Goal: Information Seeking & Learning: Learn about a topic

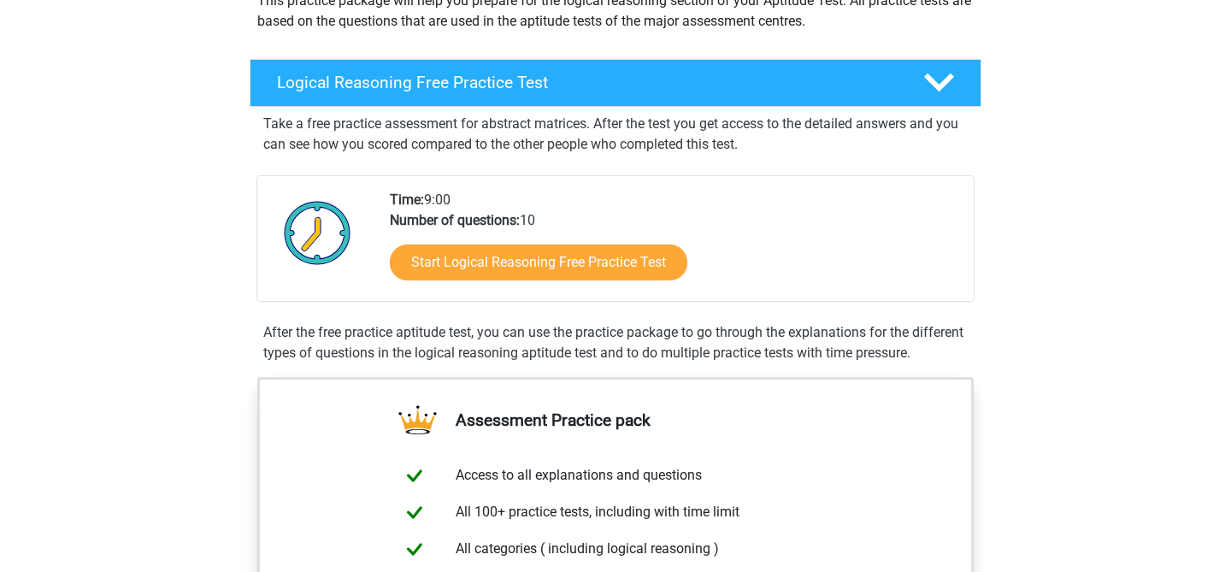
scroll to position [180, 0]
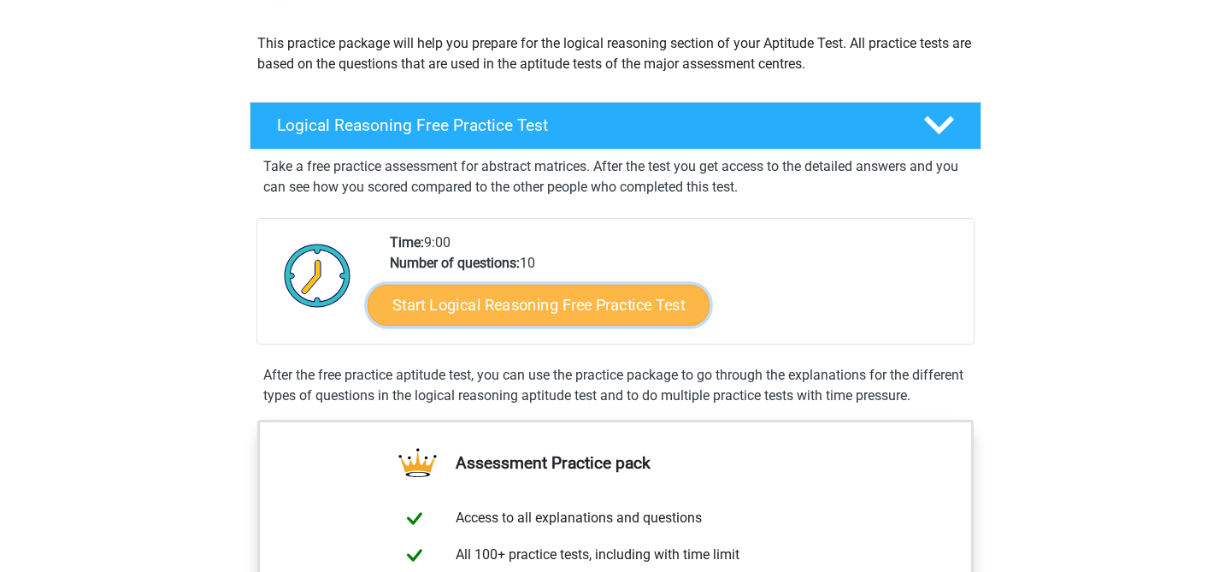
click at [469, 301] on link "Start Logical Reasoning Free Practice Test" at bounding box center [539, 304] width 342 height 41
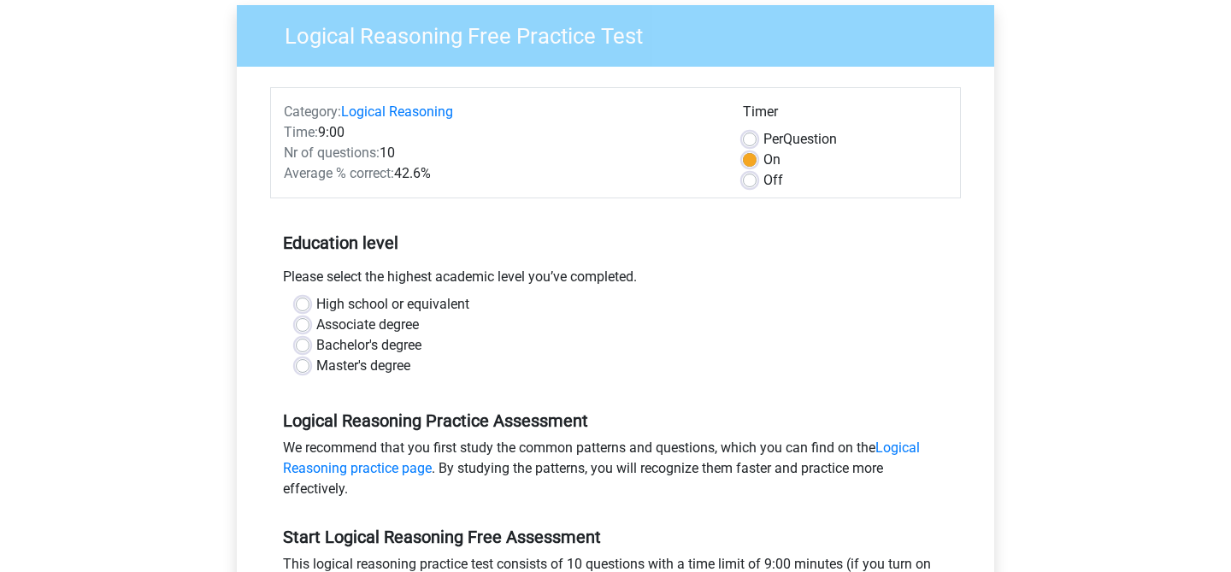
scroll to position [144, 0]
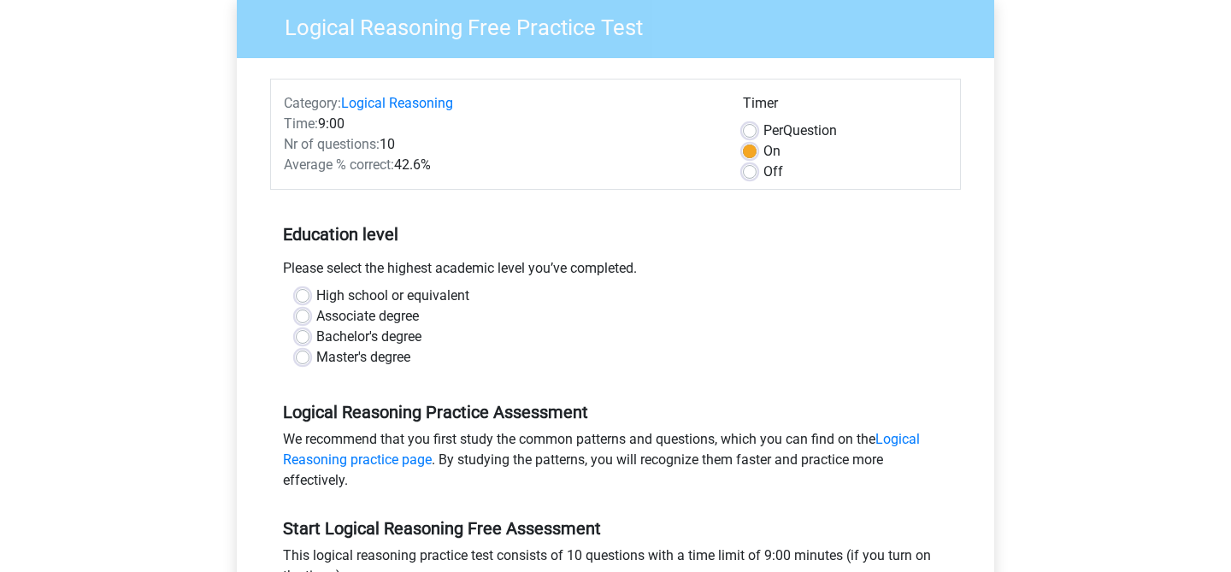
click at [377, 295] on label "High school or equivalent" at bounding box center [392, 296] width 153 height 21
click at [309, 295] on input "High school or equivalent" at bounding box center [303, 294] width 14 height 17
radio input "true"
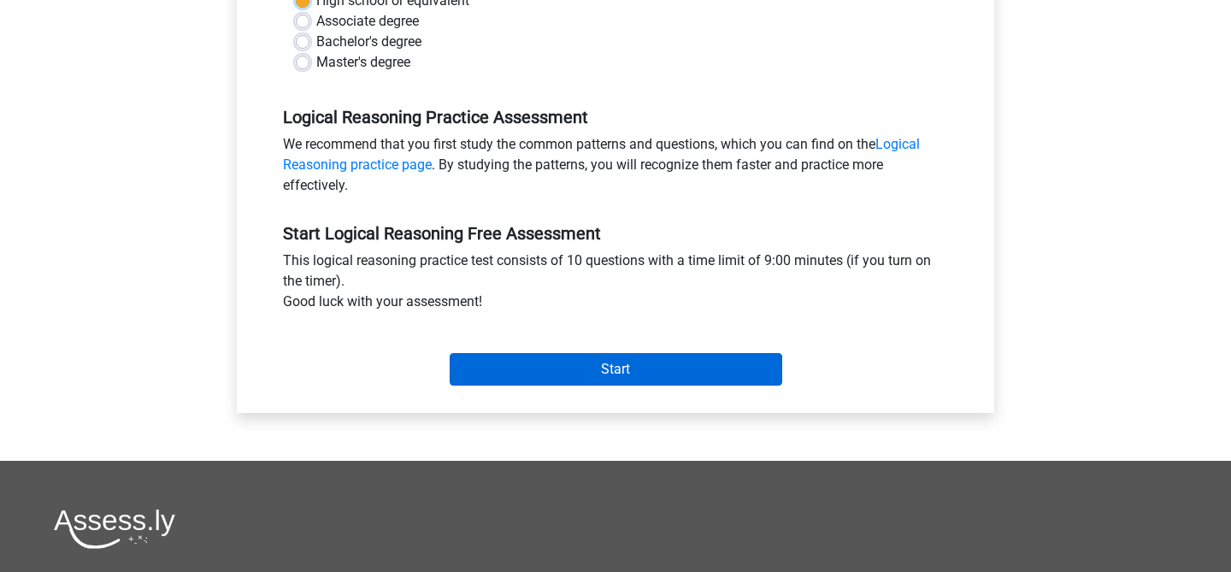
scroll to position [440, 0]
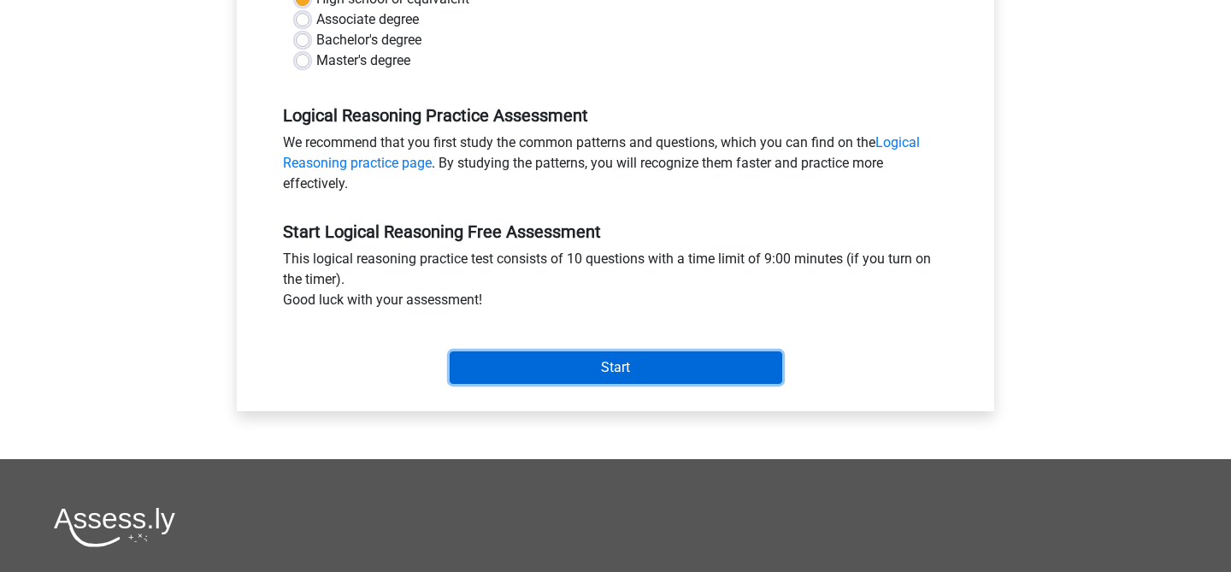
click at [604, 369] on input "Start" at bounding box center [616, 367] width 333 height 32
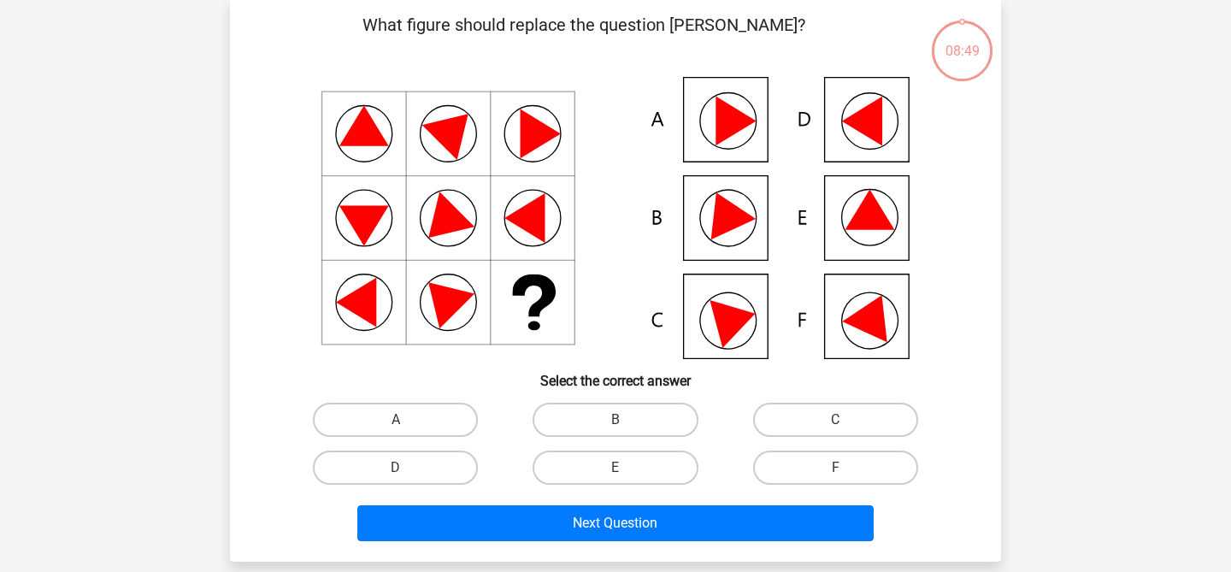
scroll to position [74, 0]
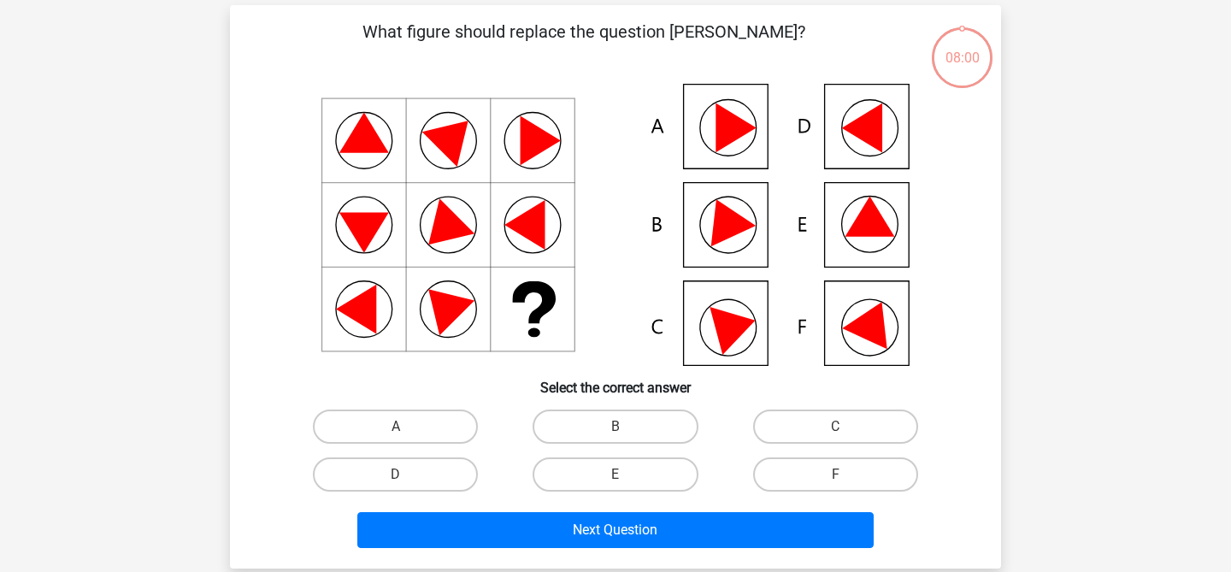
click at [733, 107] on icon at bounding box center [615, 225] width 689 height 282
click at [728, 116] on icon at bounding box center [735, 128] width 40 height 50
click at [427, 430] on label "A" at bounding box center [395, 426] width 165 height 34
click at [407, 430] on input "A" at bounding box center [401, 432] width 11 height 11
radio input "true"
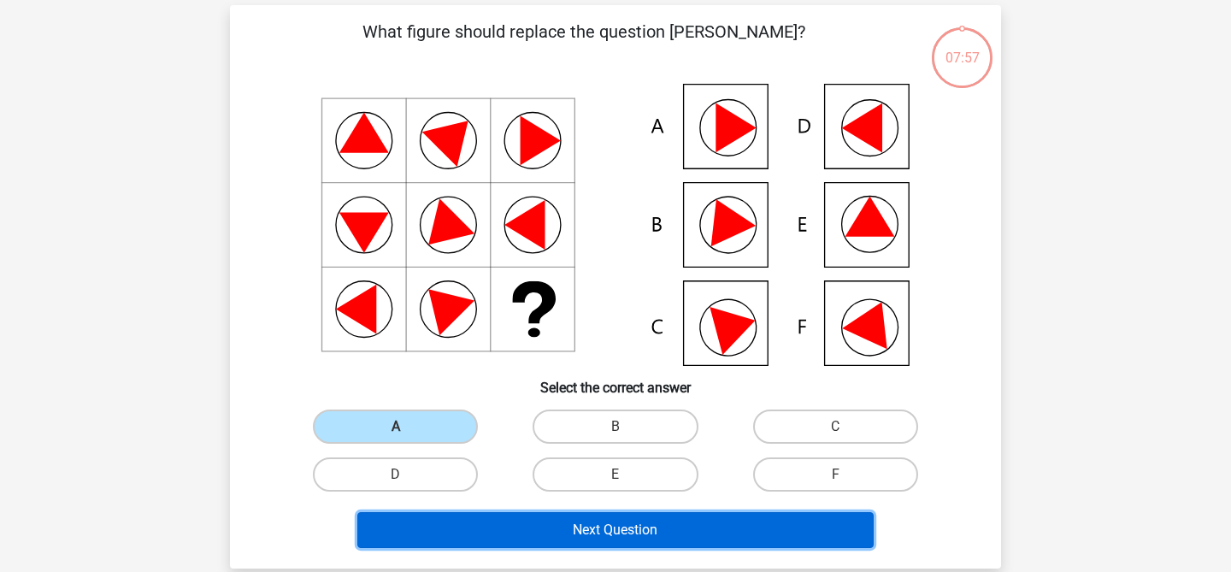
click at [549, 530] on button "Next Question" at bounding box center [615, 530] width 517 height 36
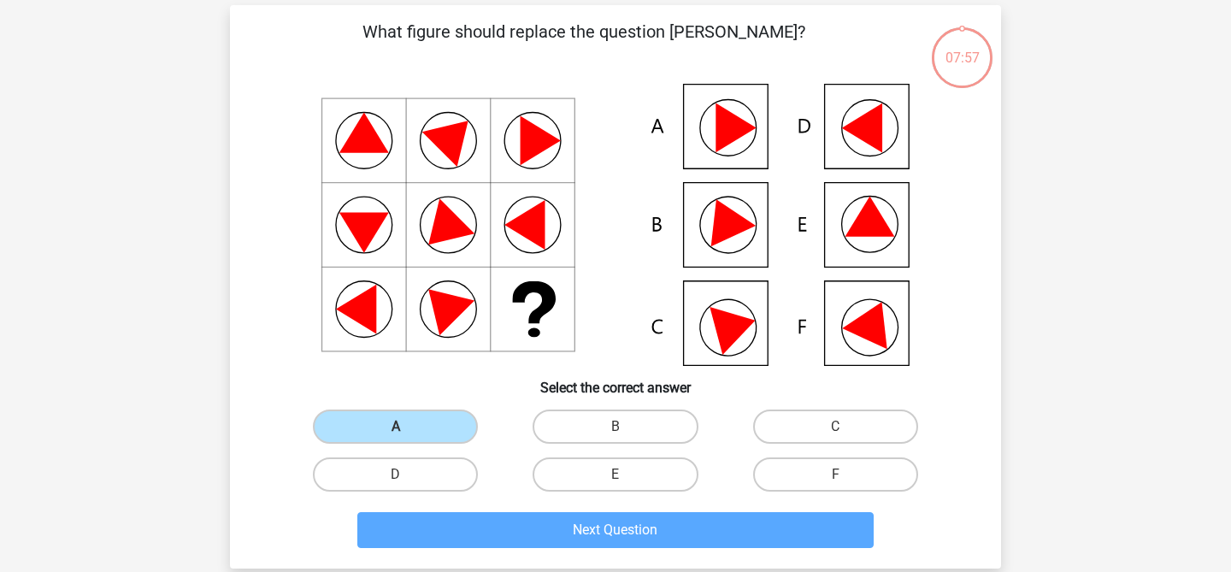
scroll to position [79, 0]
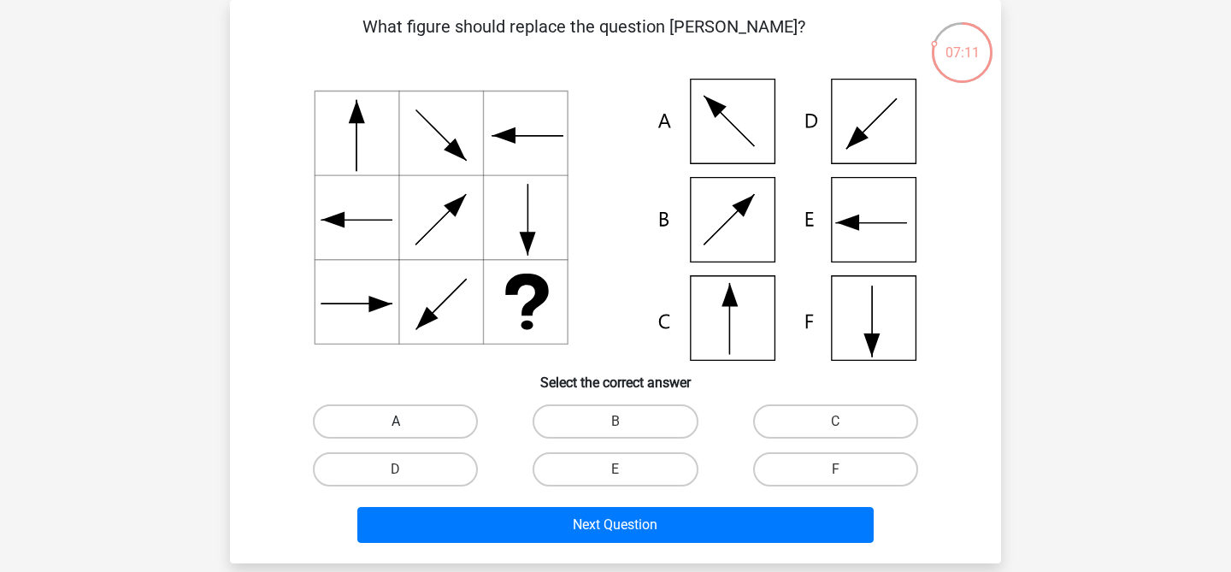
click at [391, 426] on label "A" at bounding box center [395, 421] width 165 height 34
click at [396, 426] on input "A" at bounding box center [401, 426] width 11 height 11
radio input "true"
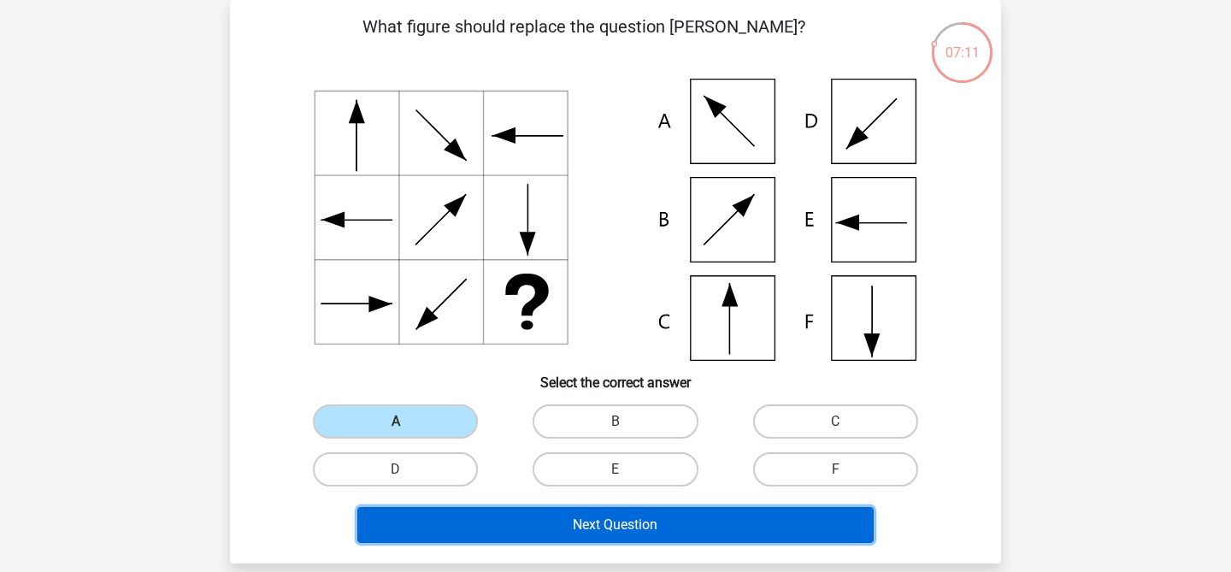
click at [568, 529] on button "Next Question" at bounding box center [615, 525] width 517 height 36
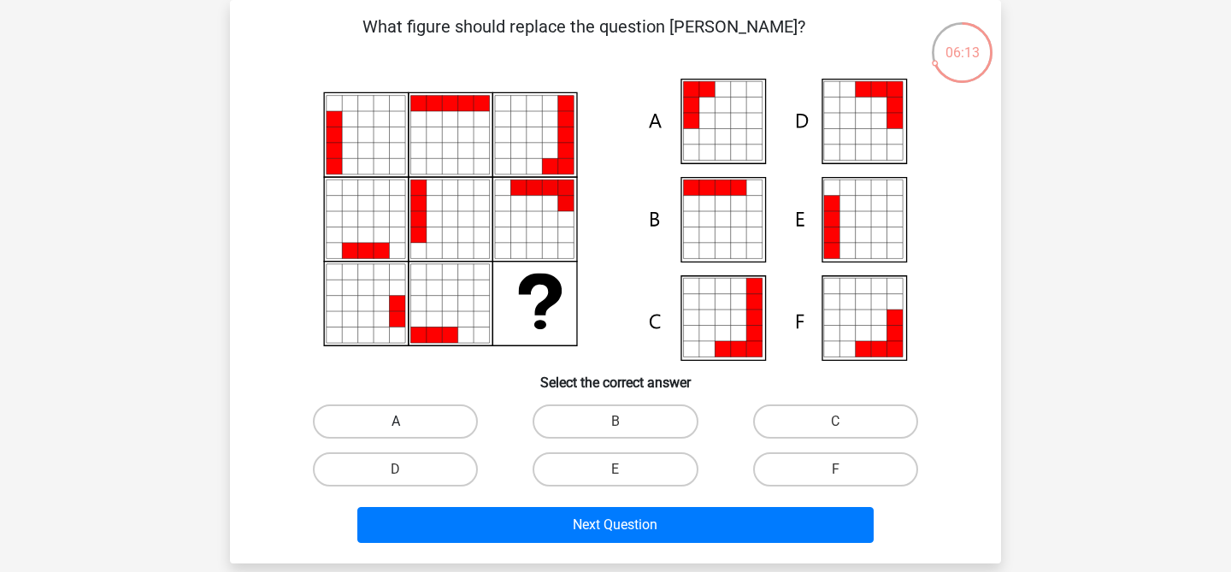
click at [397, 415] on label "A" at bounding box center [395, 421] width 165 height 34
click at [397, 421] on input "A" at bounding box center [401, 426] width 11 height 11
radio input "true"
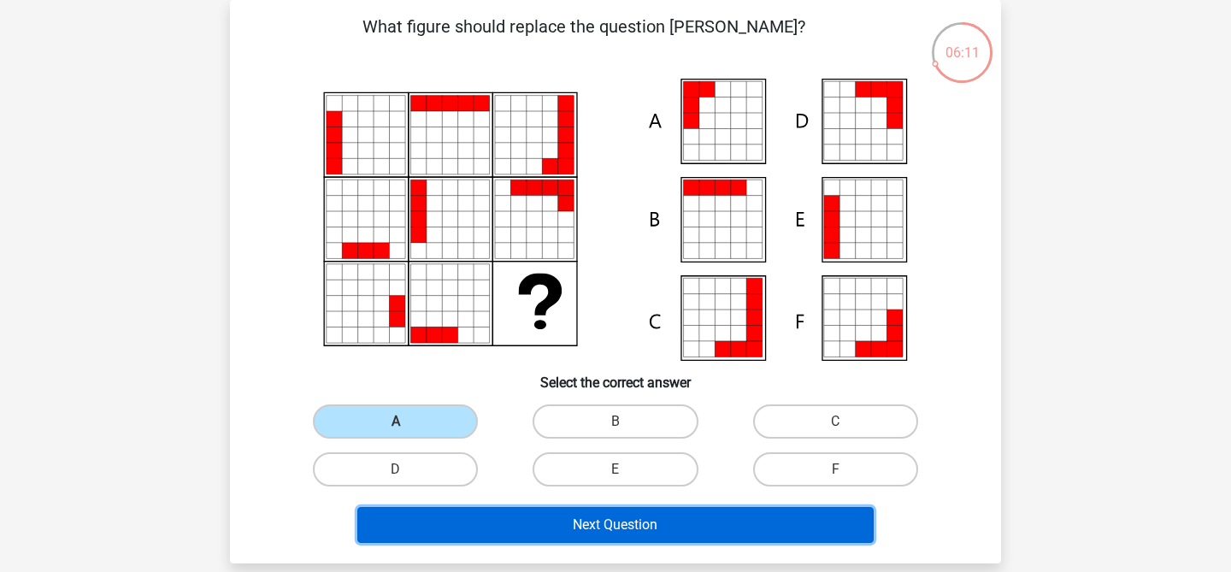
click at [563, 527] on button "Next Question" at bounding box center [615, 525] width 517 height 36
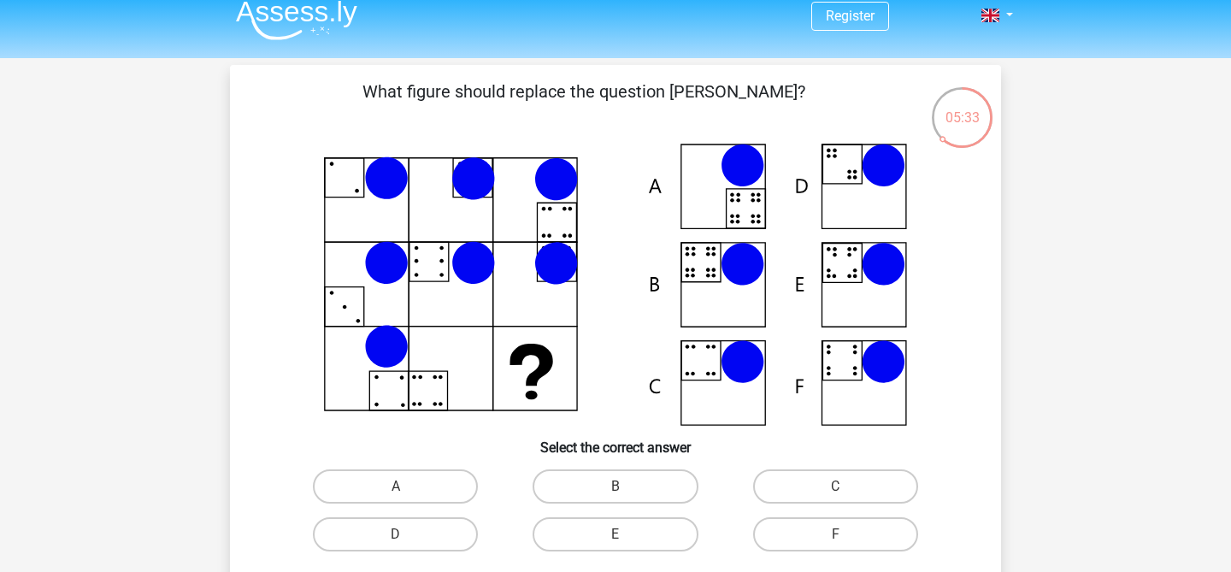
scroll to position [18, 0]
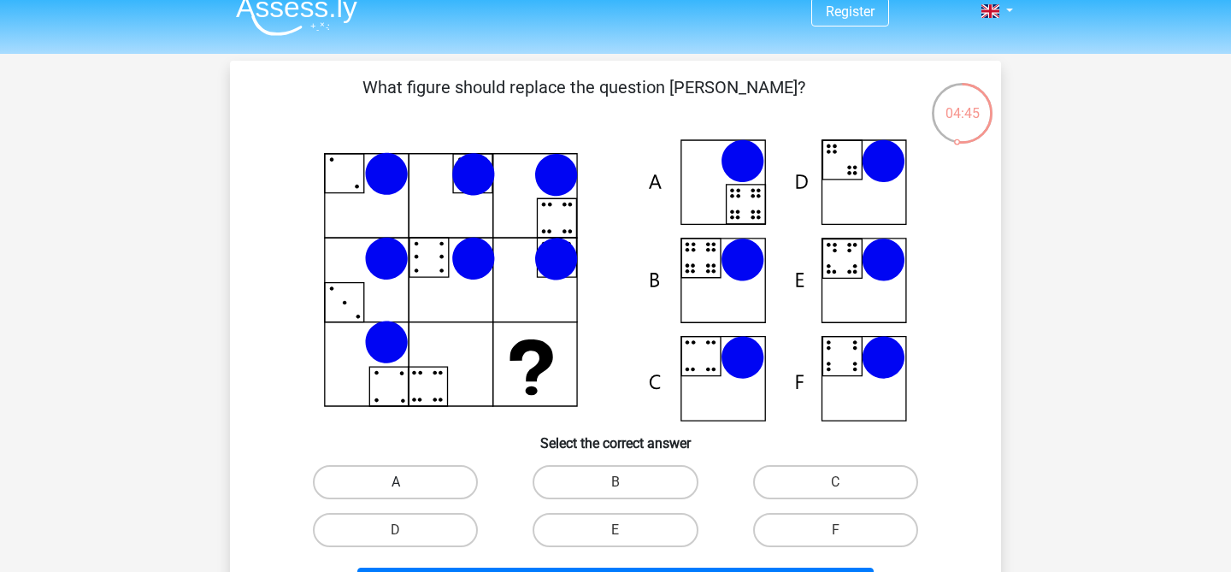
click at [433, 479] on label "A" at bounding box center [395, 482] width 165 height 34
click at [407, 482] on input "A" at bounding box center [401, 487] width 11 height 11
radio input "true"
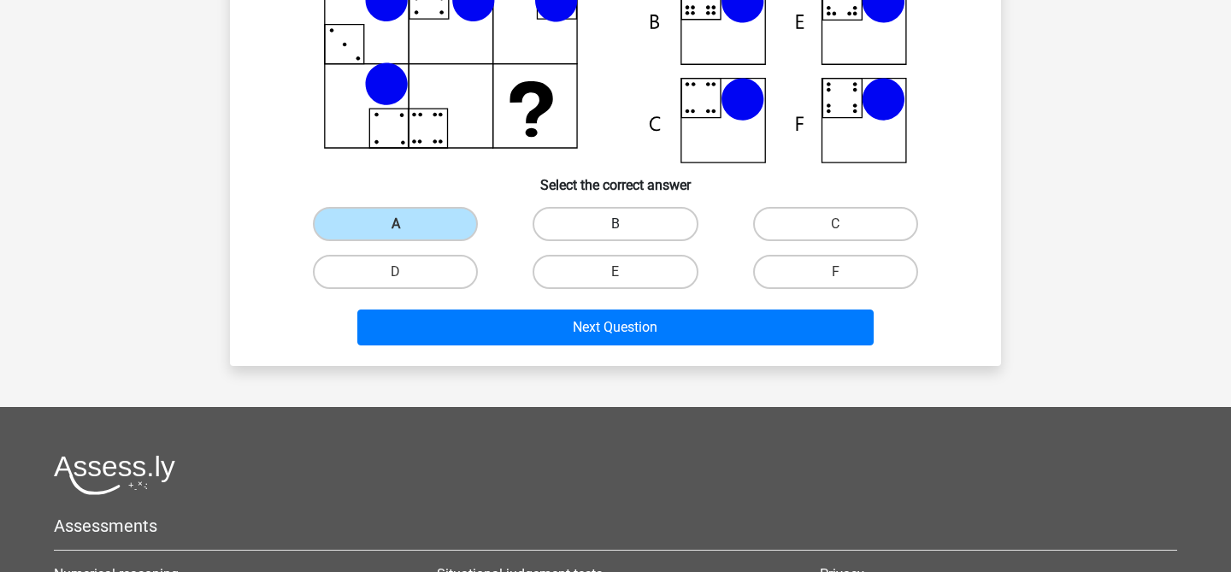
scroll to position [350, 0]
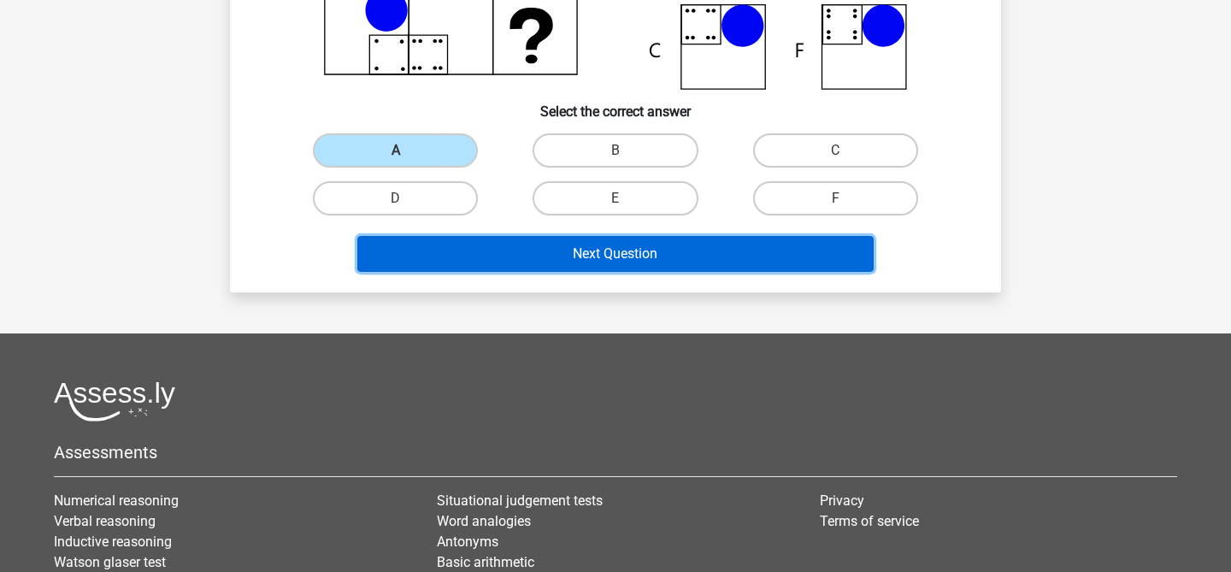
click at [655, 254] on button "Next Question" at bounding box center [615, 254] width 517 height 36
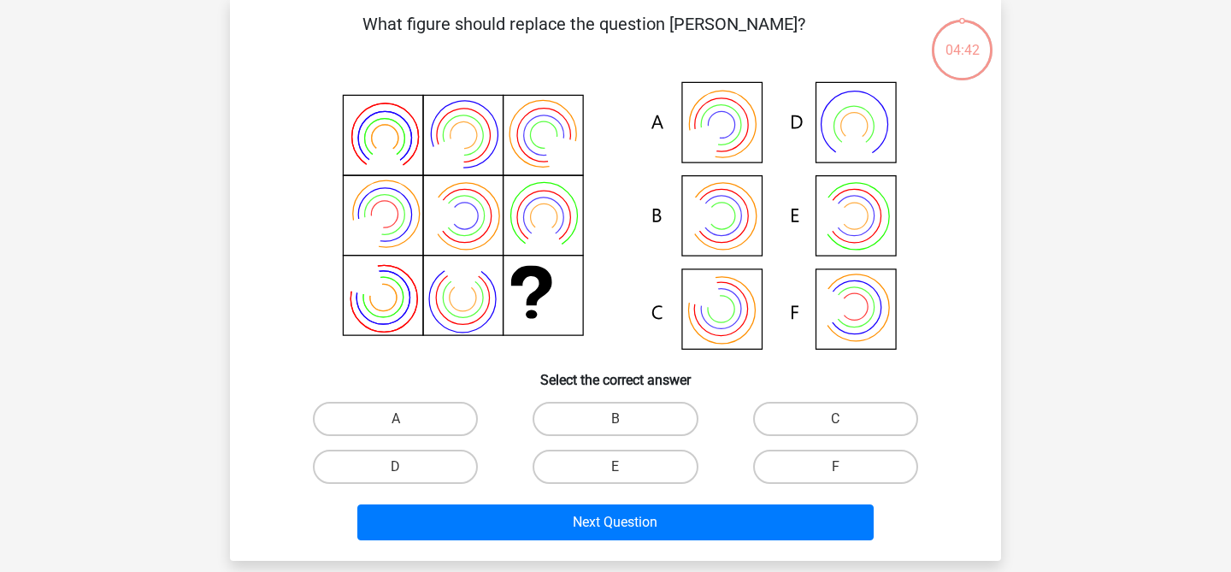
scroll to position [79, 0]
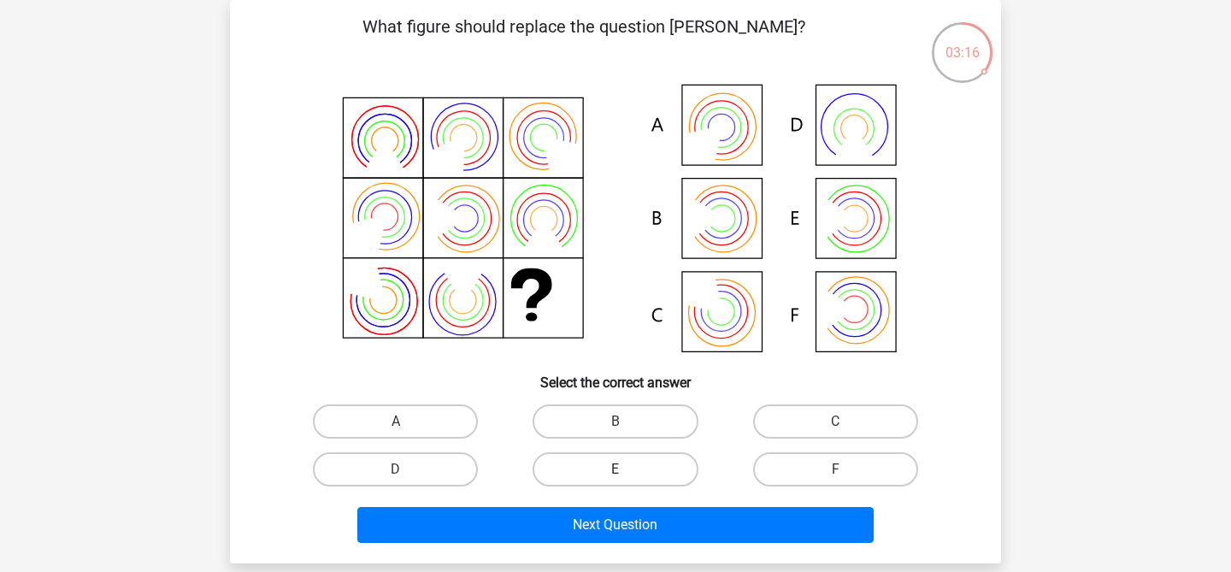
click at [664, 473] on label "E" at bounding box center [615, 469] width 165 height 34
click at [627, 473] on input "E" at bounding box center [620, 474] width 11 height 11
radio input "true"
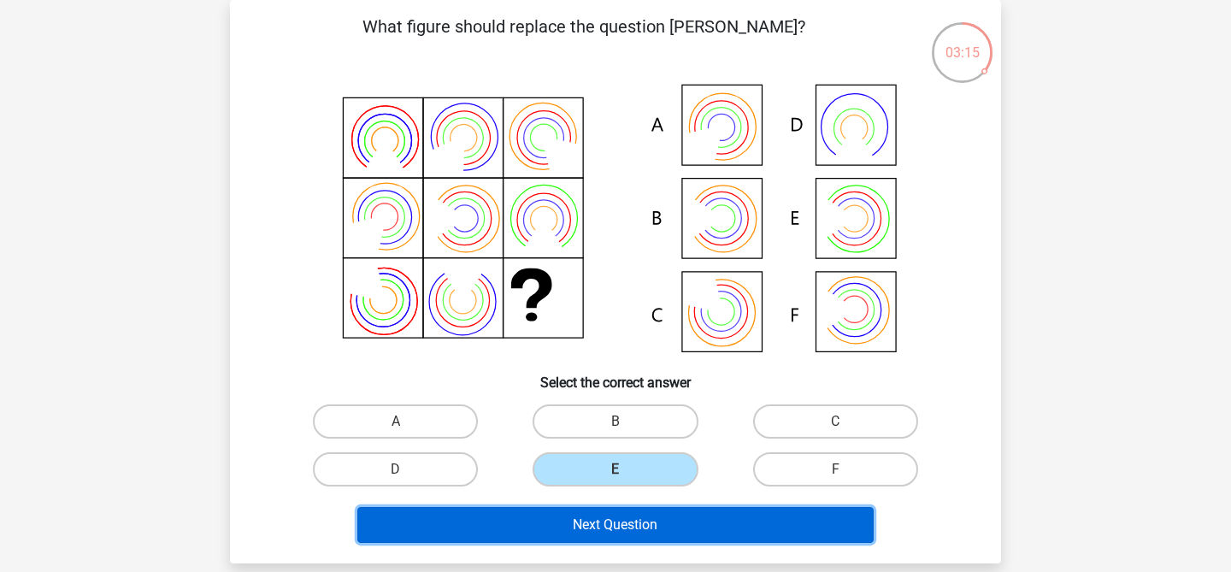
click at [652, 525] on button "Next Question" at bounding box center [615, 525] width 517 height 36
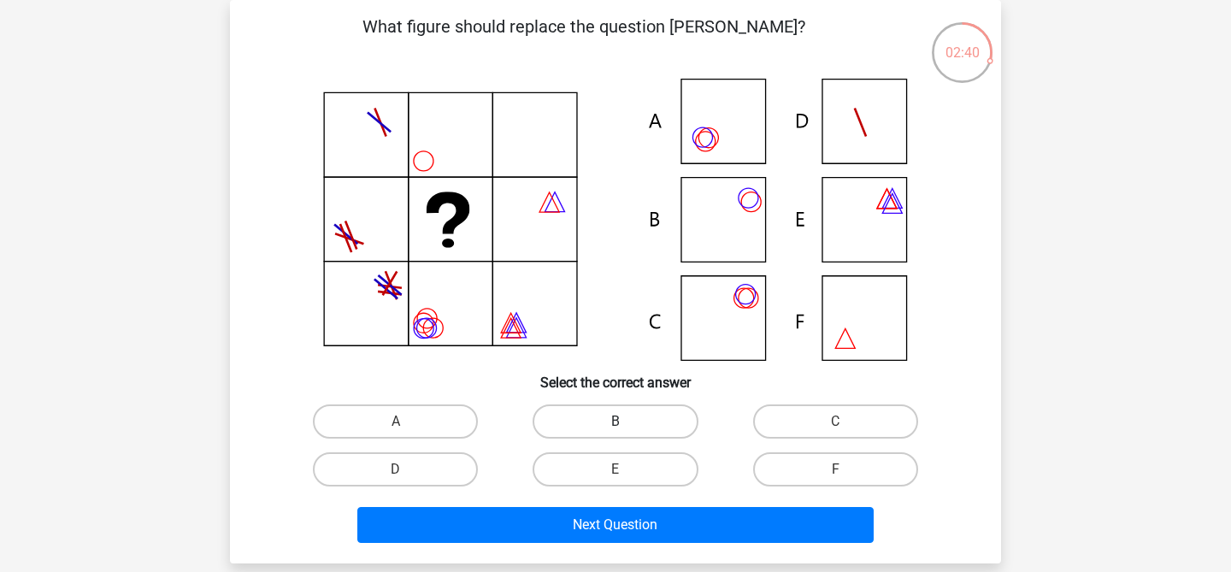
click at [607, 419] on label "B" at bounding box center [615, 421] width 165 height 34
click at [615, 421] on input "B" at bounding box center [620, 426] width 11 height 11
radio input "true"
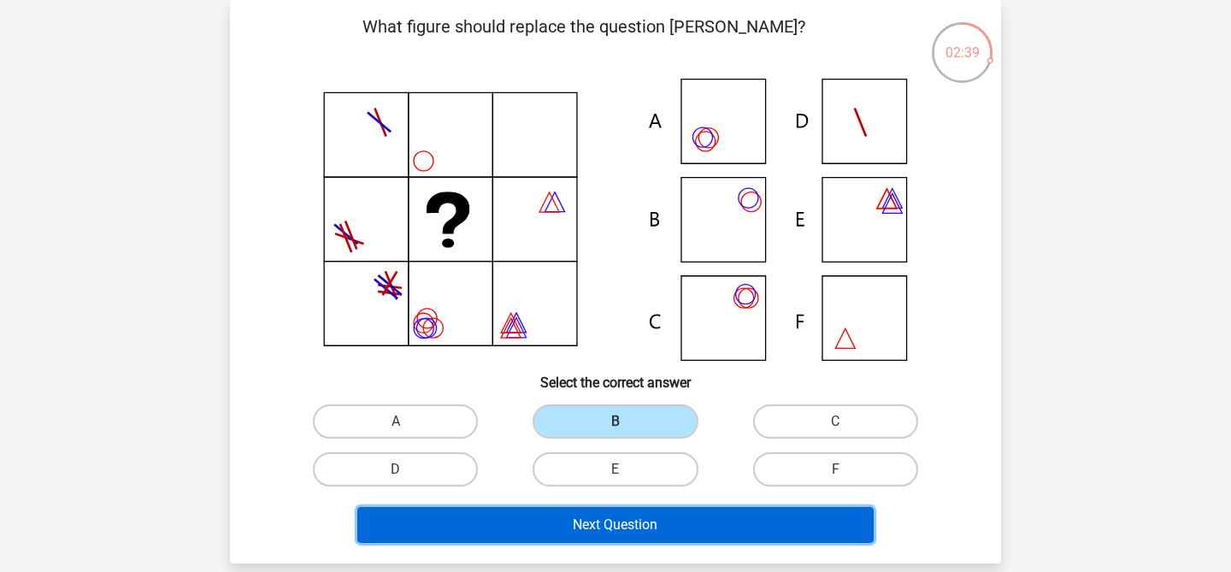
click at [599, 527] on button "Next Question" at bounding box center [615, 525] width 517 height 36
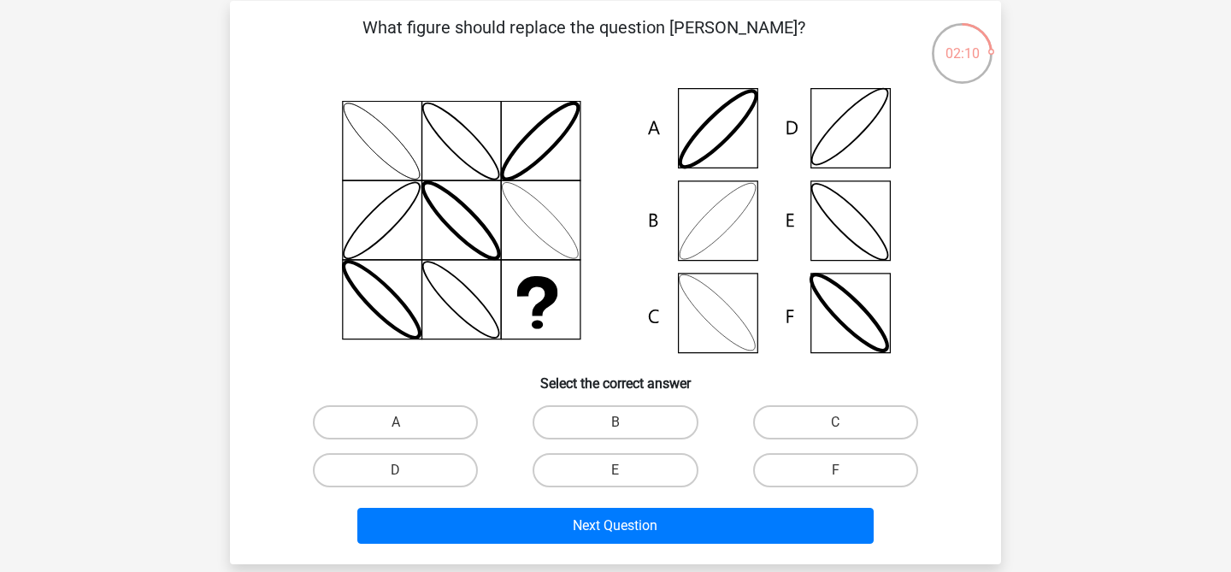
scroll to position [85, 0]
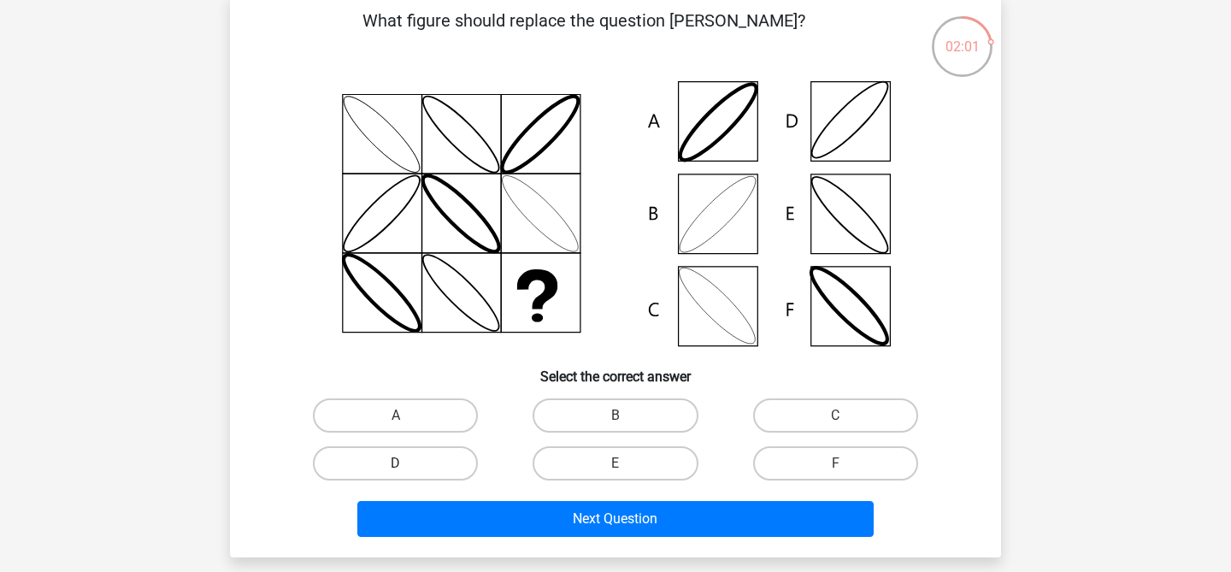
click at [419, 455] on label "D" at bounding box center [395, 463] width 165 height 34
click at [407, 463] on input "D" at bounding box center [401, 468] width 11 height 11
radio input "true"
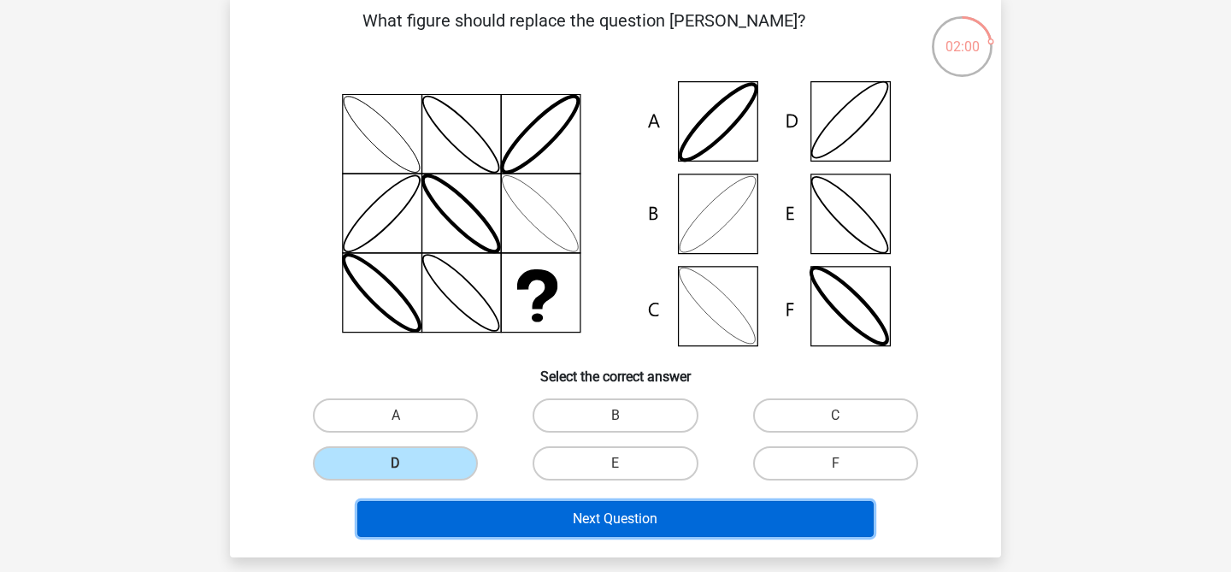
click at [525, 511] on button "Next Question" at bounding box center [615, 519] width 517 height 36
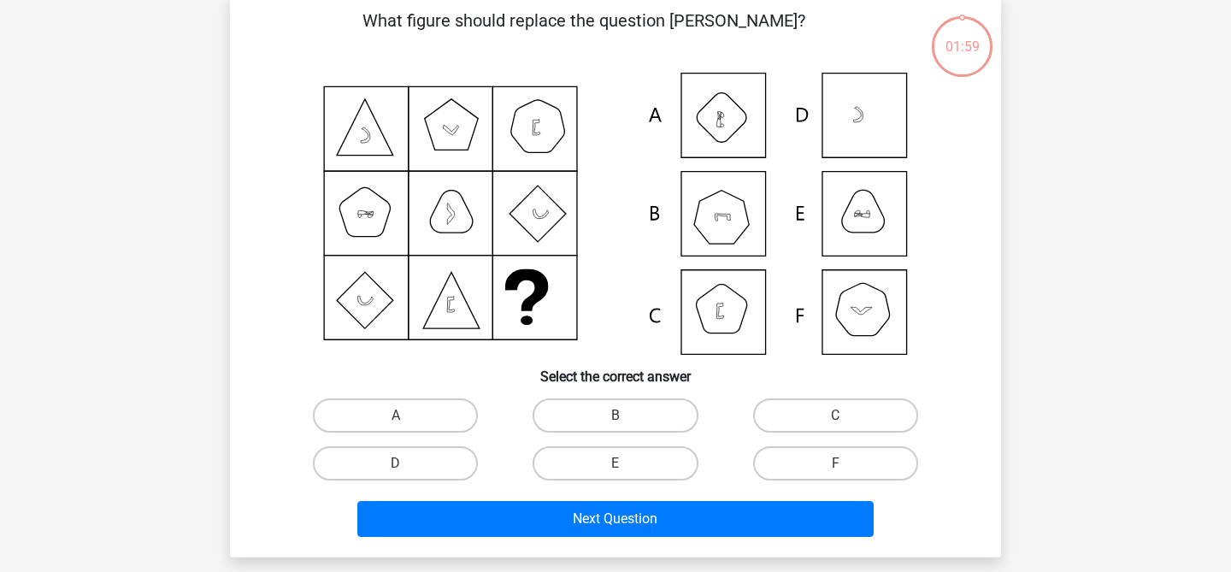
scroll to position [79, 0]
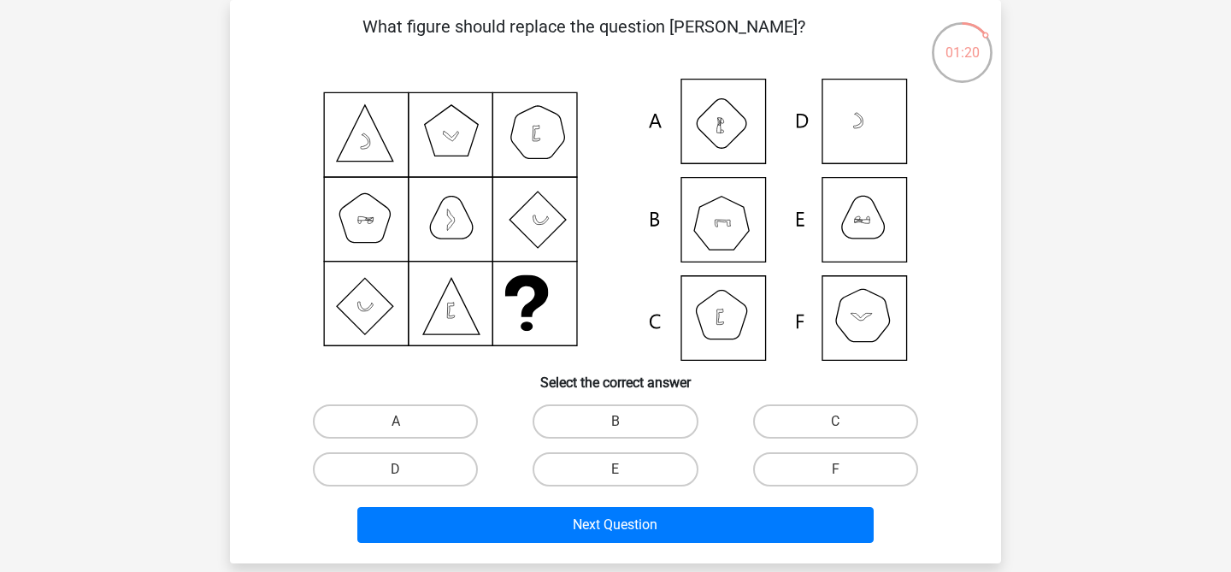
click at [867, 229] on icon at bounding box center [615, 220] width 689 height 282
click at [657, 472] on label "E" at bounding box center [615, 469] width 165 height 34
click at [627, 472] on input "E" at bounding box center [620, 474] width 11 height 11
radio input "true"
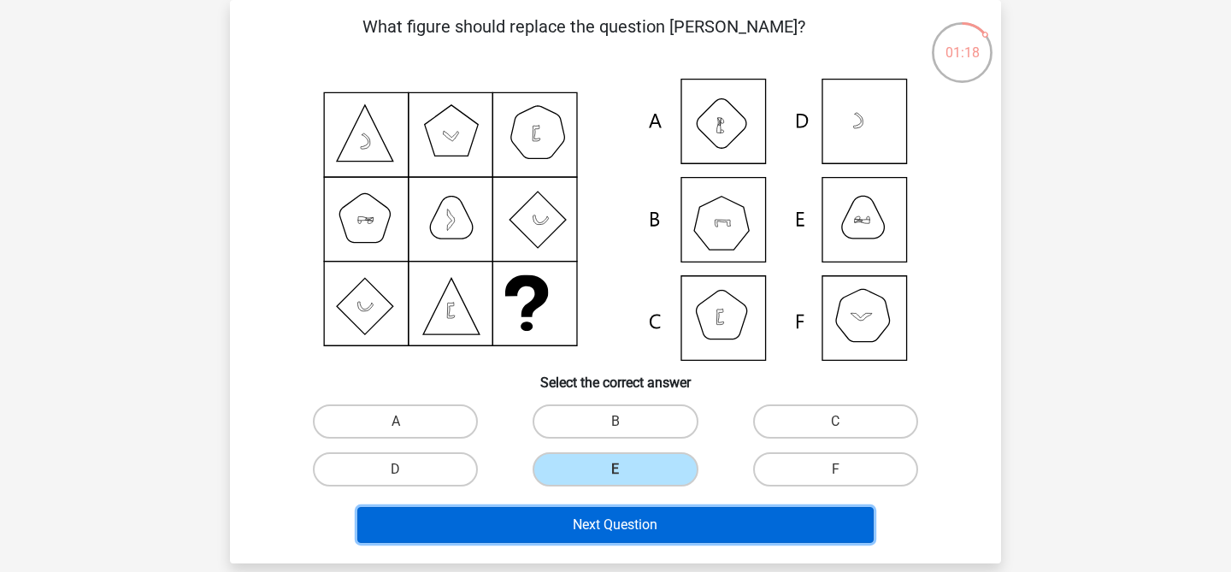
click at [653, 520] on button "Next Question" at bounding box center [615, 525] width 517 height 36
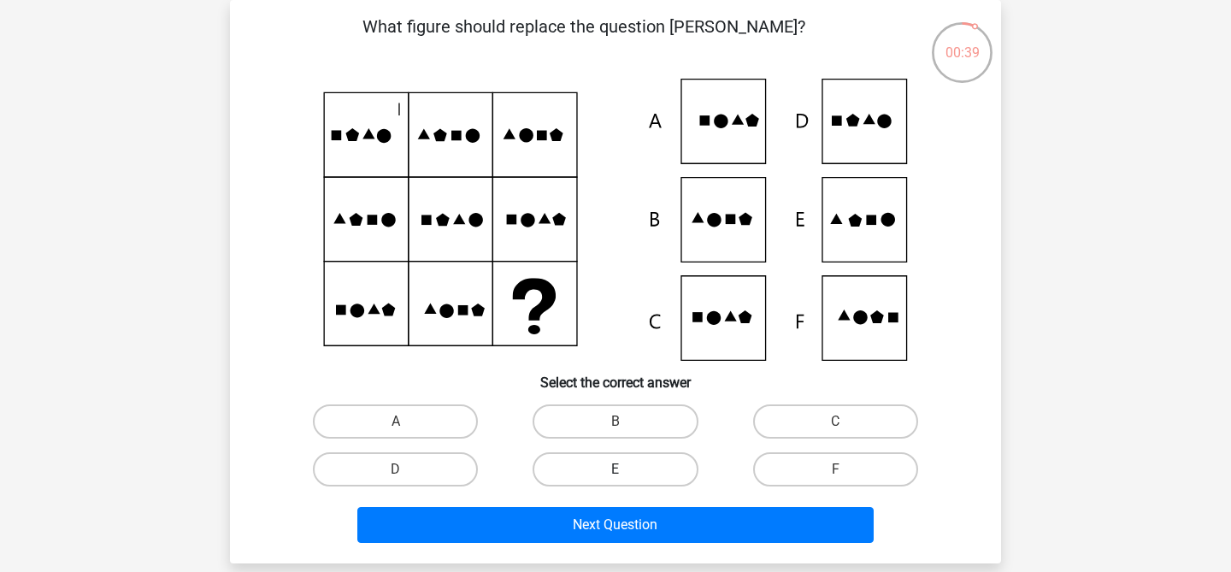
click at [616, 486] on label "E" at bounding box center [615, 469] width 165 height 34
click at [616, 480] on input "E" at bounding box center [620, 474] width 11 height 11
radio input "true"
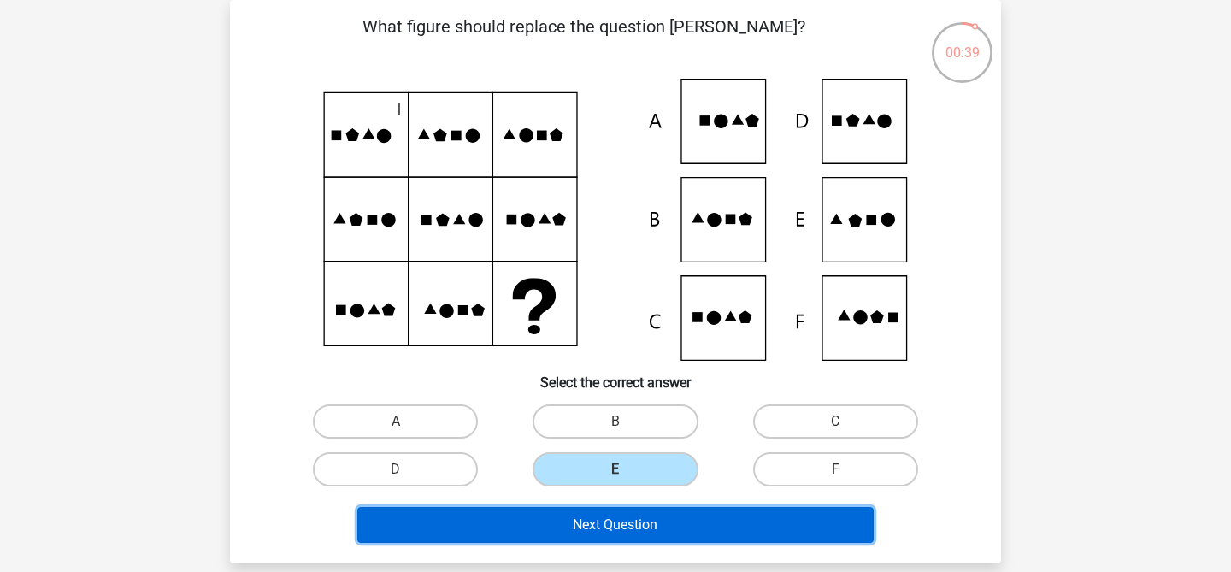
click at [619, 522] on button "Next Question" at bounding box center [615, 525] width 517 height 36
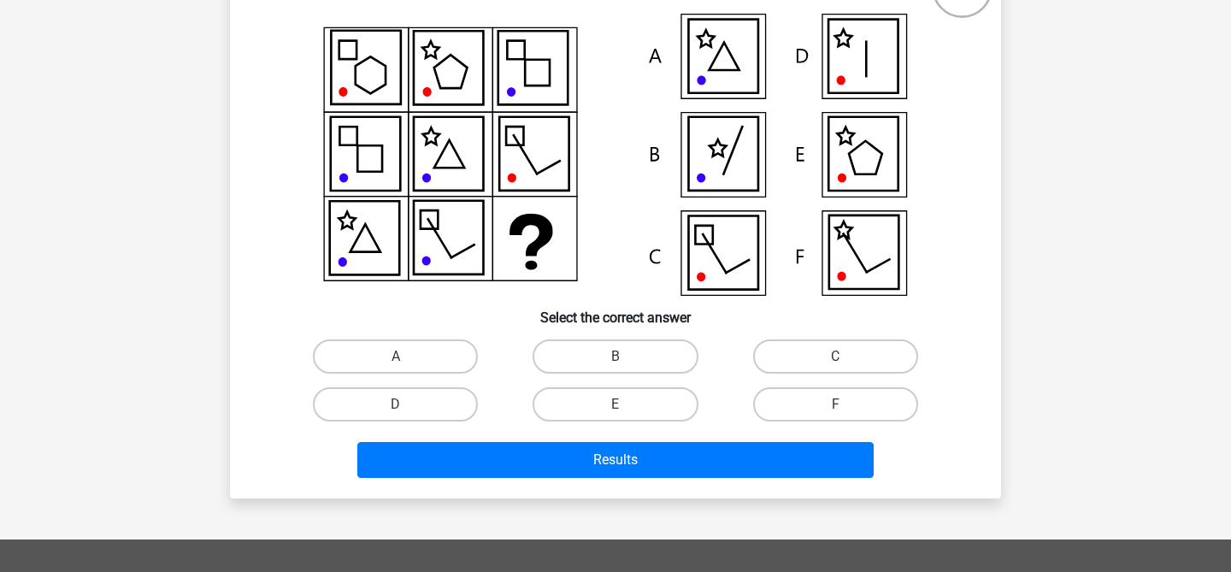
scroll to position [146, 0]
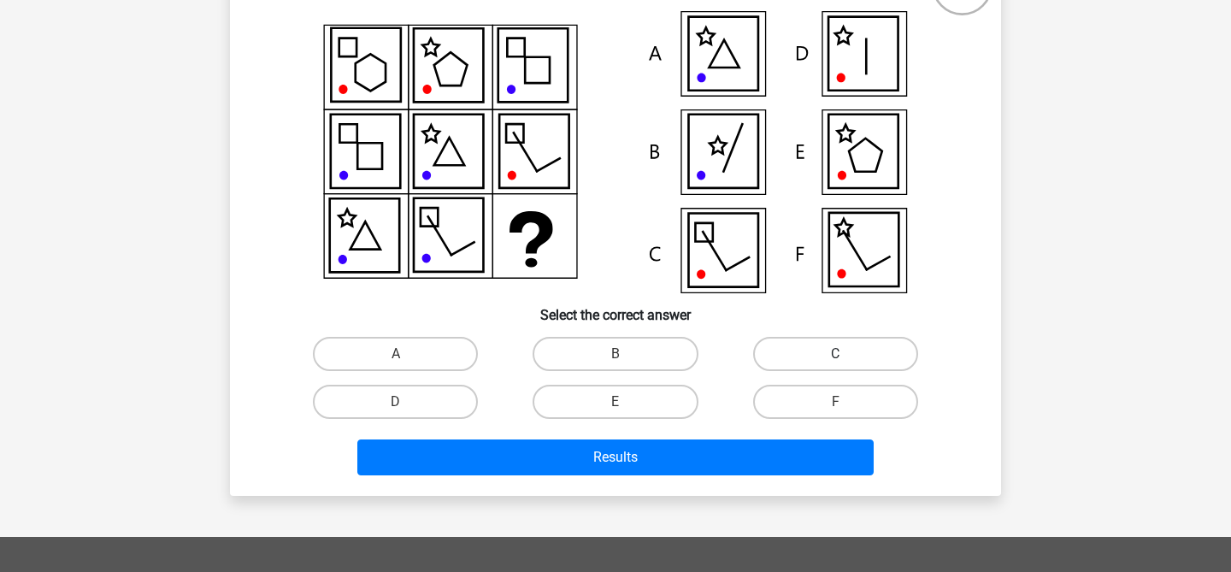
click at [801, 348] on label "C" at bounding box center [835, 354] width 165 height 34
click at [835, 354] on input "C" at bounding box center [840, 359] width 11 height 11
radio input "true"
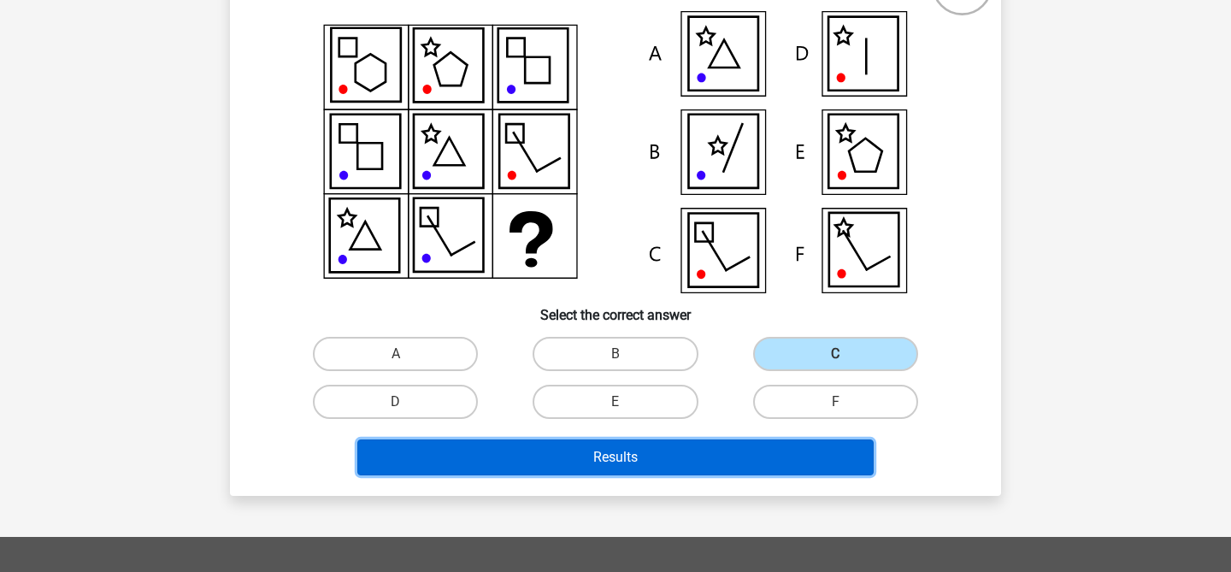
click at [661, 462] on button "Results" at bounding box center [615, 457] width 517 height 36
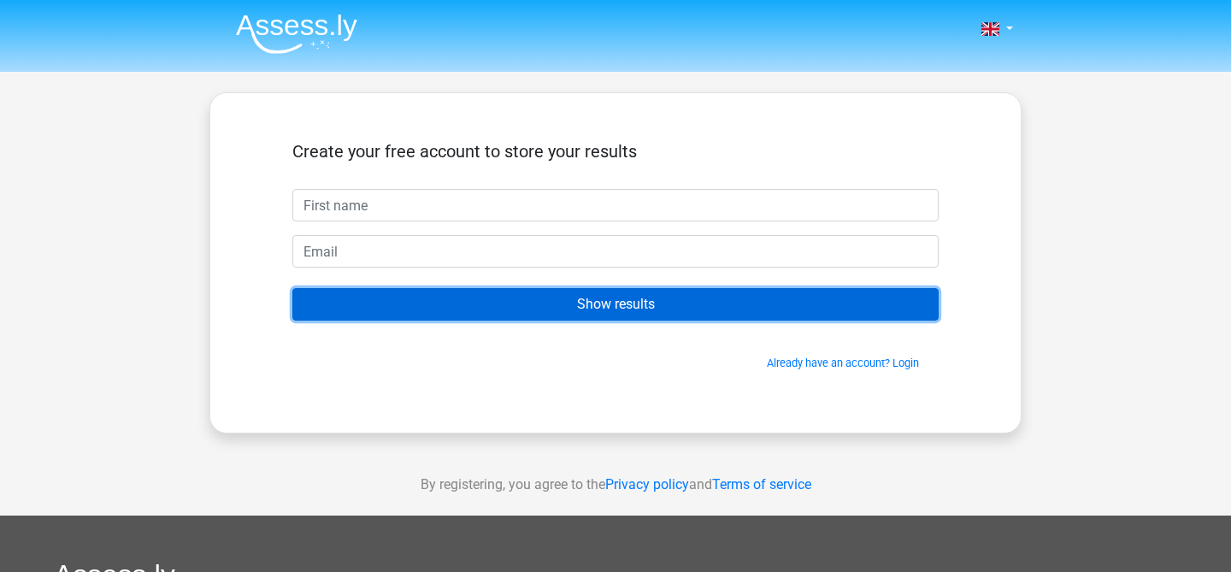
click at [556, 301] on input "Show results" at bounding box center [615, 304] width 646 height 32
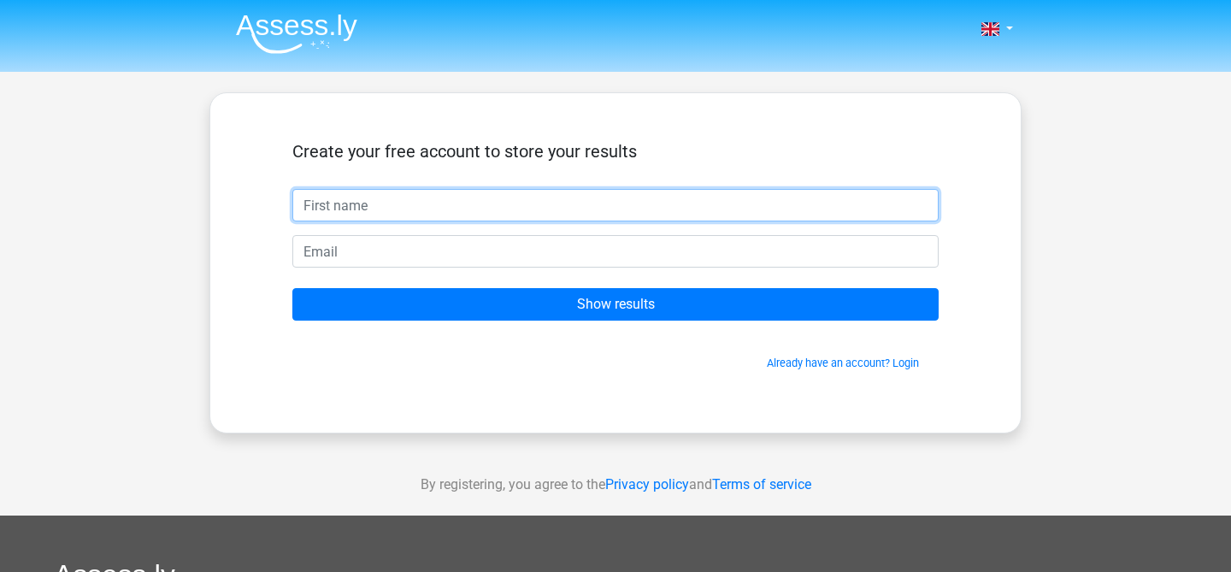
click at [520, 208] on input "text" at bounding box center [615, 205] width 646 height 32
type input "Dusko"
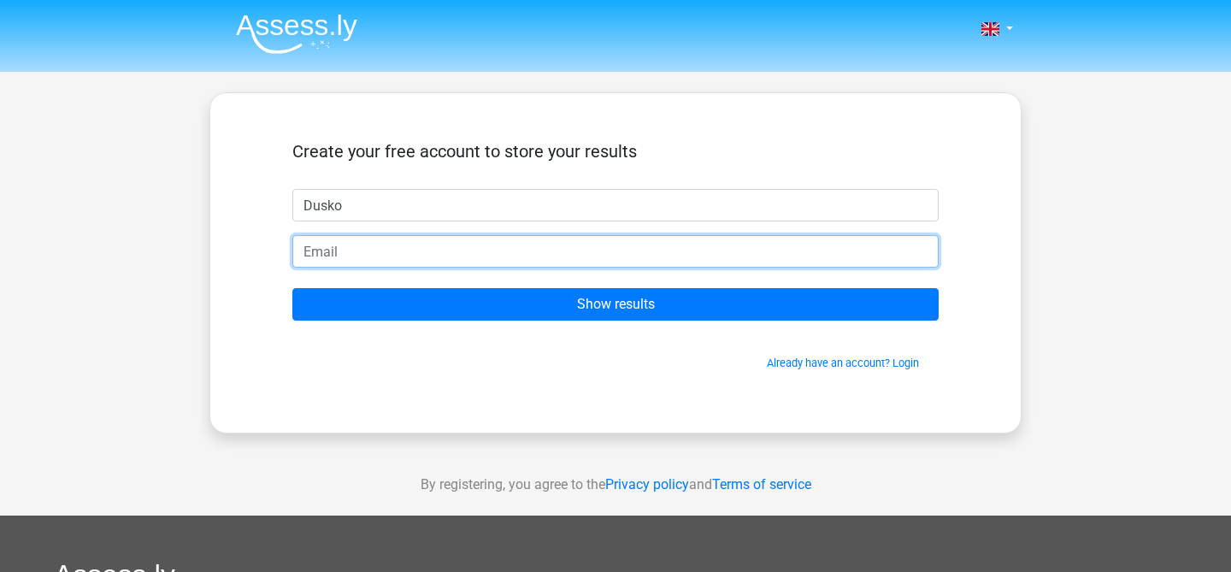
click at [470, 262] on input "email" at bounding box center [615, 251] width 646 height 32
type input "[EMAIL_ADDRESS][DOMAIN_NAME]"
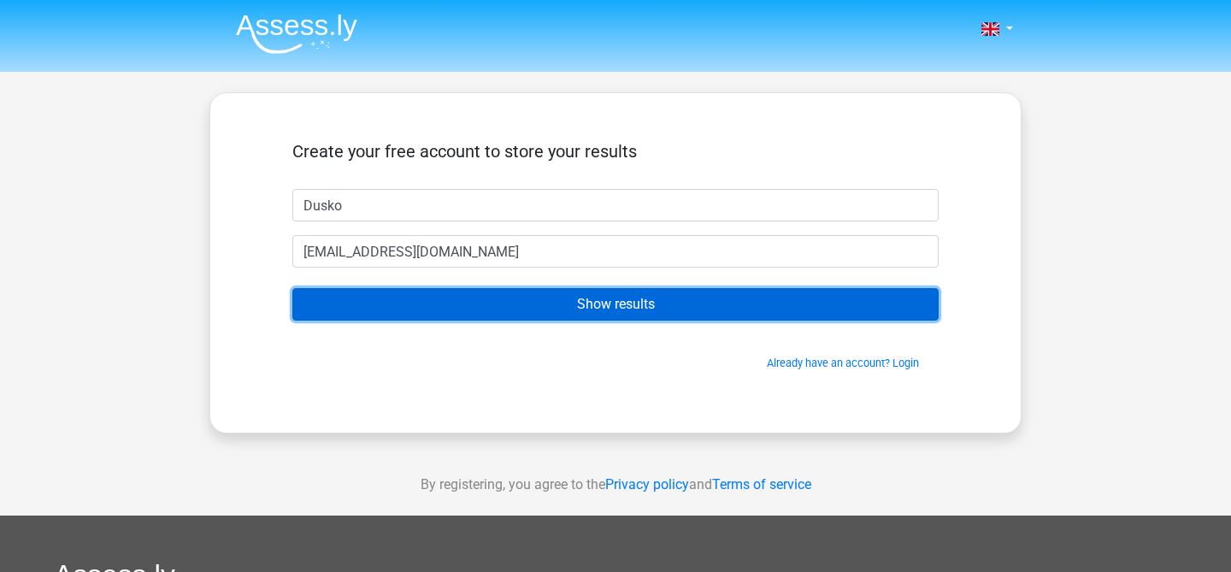
click at [492, 301] on input "Show results" at bounding box center [615, 304] width 646 height 32
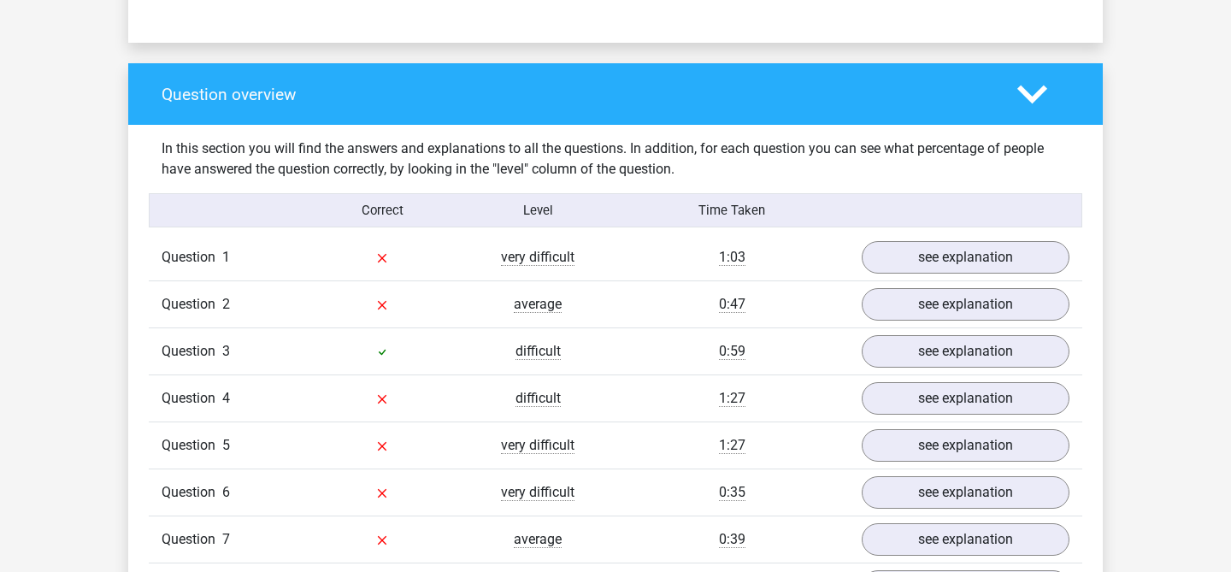
scroll to position [932, 0]
